Goal: Information Seeking & Learning: Learn about a topic

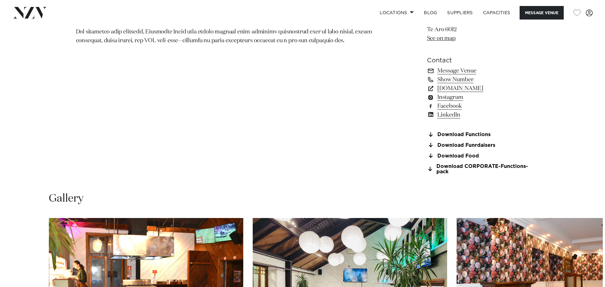
scroll to position [662, 0]
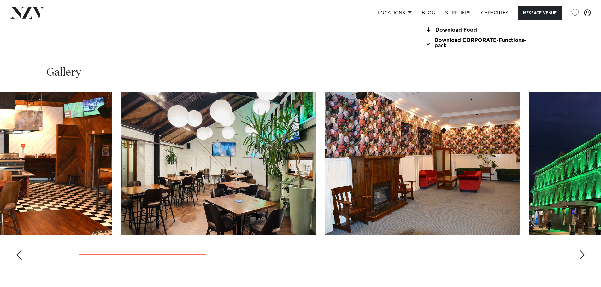
click at [252, 170] on img "2 / 10" at bounding box center [218, 163] width 195 height 143
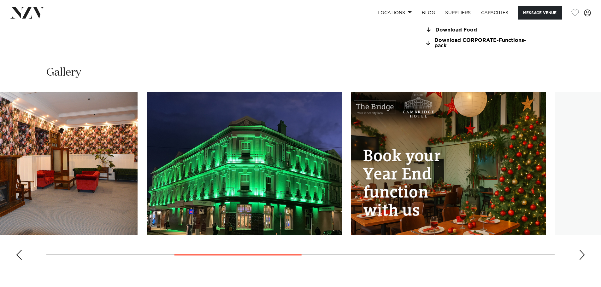
click at [214, 158] on img "4 / 10" at bounding box center [244, 163] width 195 height 143
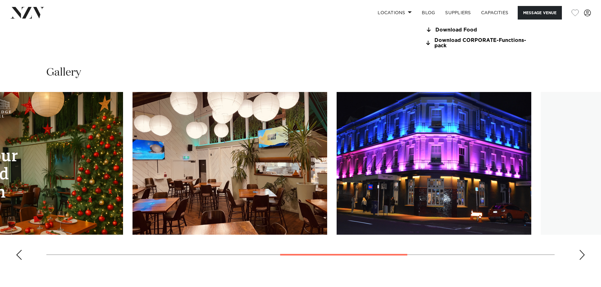
click at [153, 152] on img "6 / 10" at bounding box center [229, 163] width 195 height 143
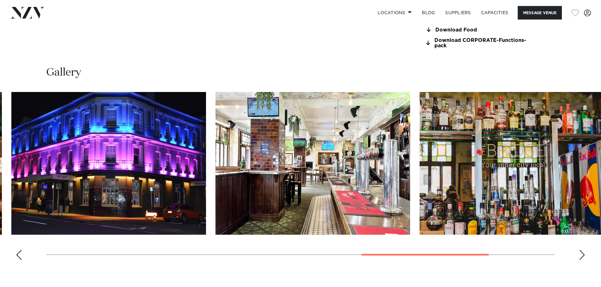
click at [215, 151] on img "8 / 10" at bounding box center [312, 163] width 195 height 143
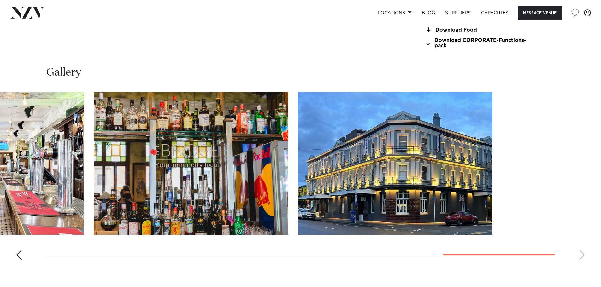
click at [168, 151] on swiper-container at bounding box center [300, 178] width 601 height 173
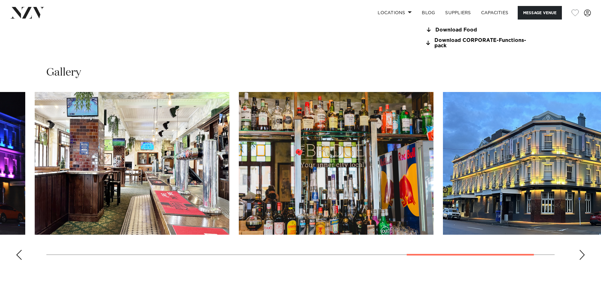
click at [362, 168] on img "9 / 10" at bounding box center [336, 163] width 195 height 143
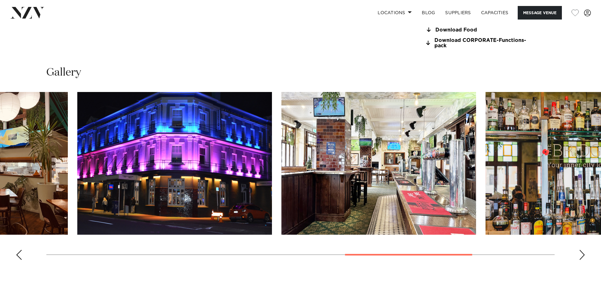
click at [369, 140] on img "8 / 10" at bounding box center [378, 163] width 195 height 143
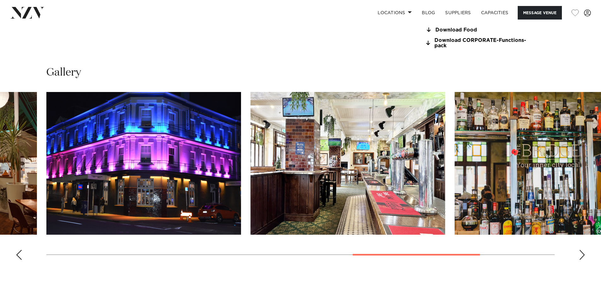
click at [151, 165] on img "7 / 10" at bounding box center [143, 163] width 195 height 143
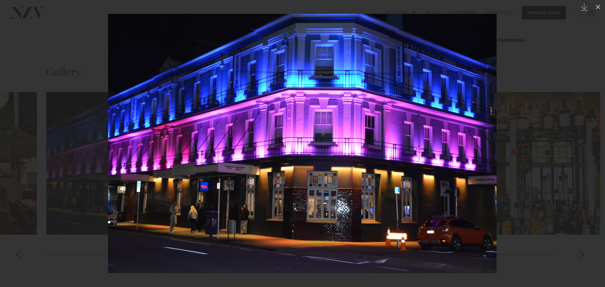
click at [520, 136] on div at bounding box center [302, 143] width 605 height 287
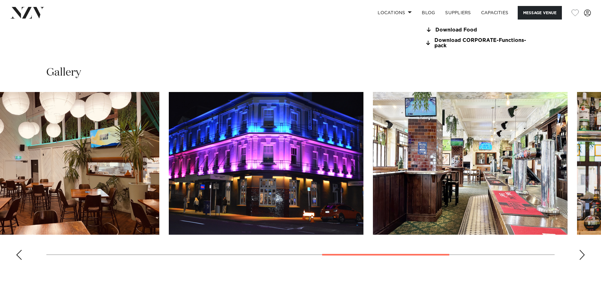
click at [363, 165] on img "7 / 10" at bounding box center [266, 163] width 195 height 143
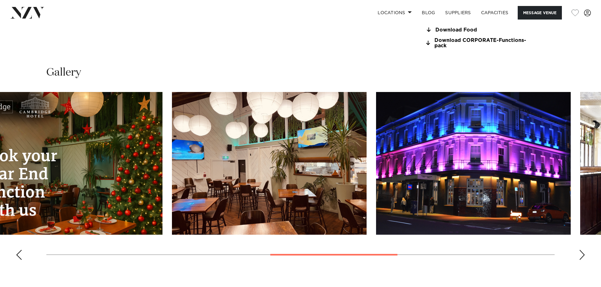
click at [472, 162] on img "7 / 10" at bounding box center [473, 163] width 195 height 143
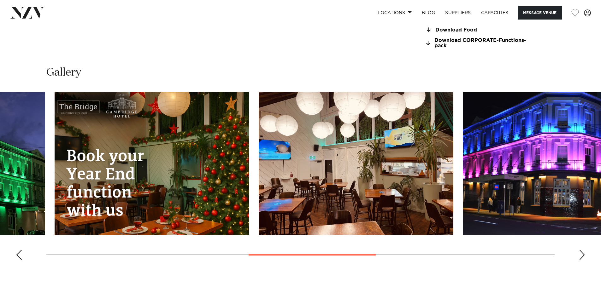
click at [249, 163] on img "5 / 10" at bounding box center [152, 163] width 195 height 143
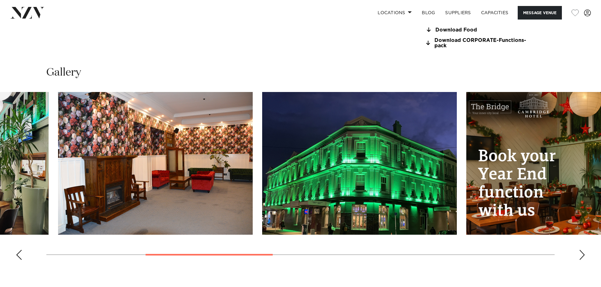
click at [253, 153] on img "3 / 10" at bounding box center [155, 163] width 195 height 143
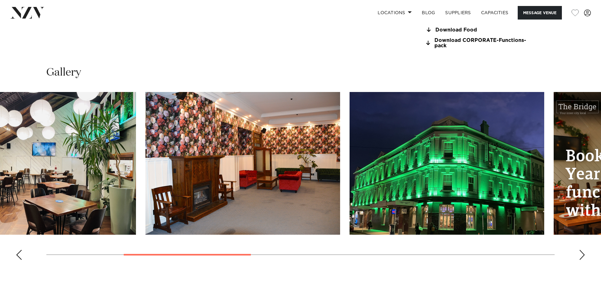
click at [158, 173] on img "3 / 10" at bounding box center [242, 163] width 195 height 143
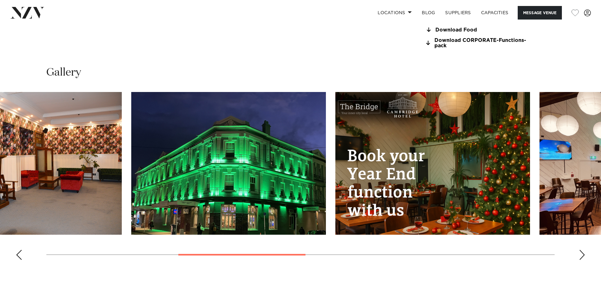
click at [335, 176] on img "5 / 10" at bounding box center [432, 163] width 195 height 143
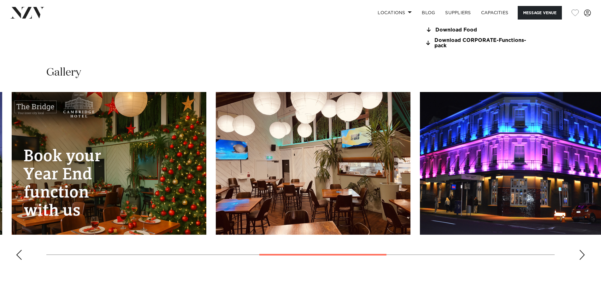
click at [420, 192] on img "7 / 10" at bounding box center [517, 163] width 195 height 143
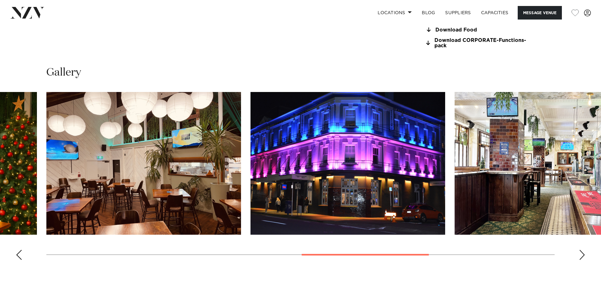
click at [339, 161] on img "7 / 10" at bounding box center [347, 163] width 195 height 143
